Goal: Submit feedback/report problem

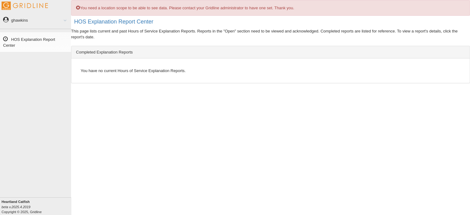
click at [80, 9] on div "You need a location scope to be able to see data. Please contact your Gridline …" at bounding box center [270, 8] width 399 height 16
click at [77, 7] on span at bounding box center [78, 8] width 4 height 4
click at [82, 11] on div "You need a location scope to be able to see data. Please contact your Gridline …" at bounding box center [270, 8] width 399 height 16
click at [44, 33] on link "HOS Explanation Report Center" at bounding box center [35, 42] width 71 height 20
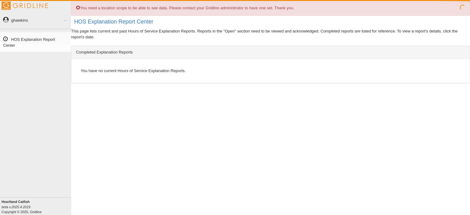
click at [62, 20] on span at bounding box center [63, 20] width 8 height 3
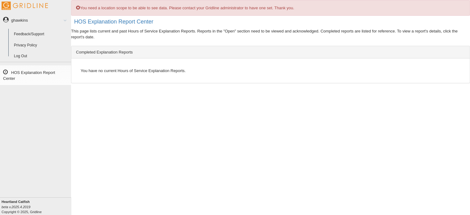
click at [152, 79] on div "You have no current Hours of Service Explanation Reports." at bounding box center [270, 70] width 398 height 24
click at [122, 39] on div "You need a location scope to be able to see data. Please contact your Gridline …" at bounding box center [270, 107] width 399 height 215
click at [77, 7] on span at bounding box center [78, 8] width 4 height 4
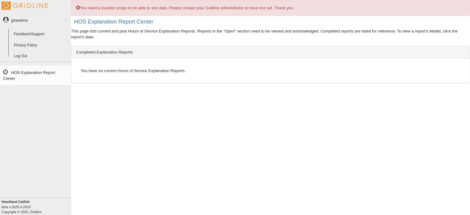
click at [131, 122] on div "You need a location scope to be able to see data. Please contact your Gridline …" at bounding box center [270, 107] width 399 height 215
click at [41, 36] on link "Feedback/Support" at bounding box center [41, 34] width 60 height 11
